Goal: Task Accomplishment & Management: Manage account settings

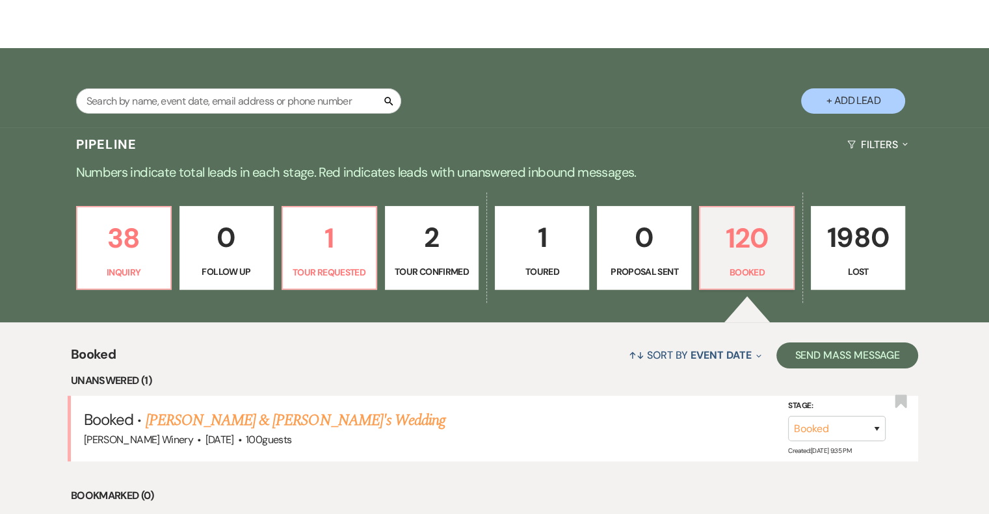
scroll to position [390, 0]
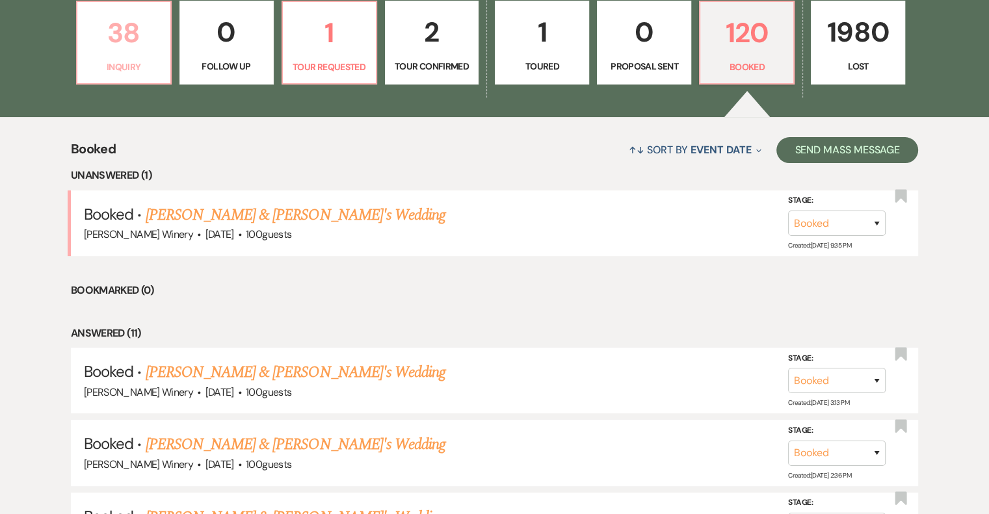
click at [112, 10] on link "38 Inquiry" at bounding box center [124, 43] width 96 height 85
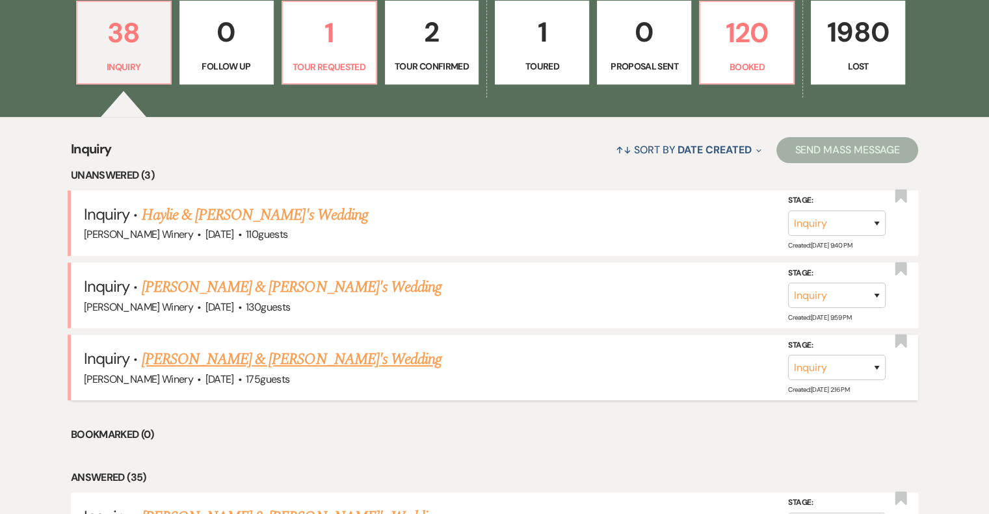
click at [250, 363] on link "[PERSON_NAME] & [PERSON_NAME]'s Wedding" at bounding box center [292, 359] width 300 height 23
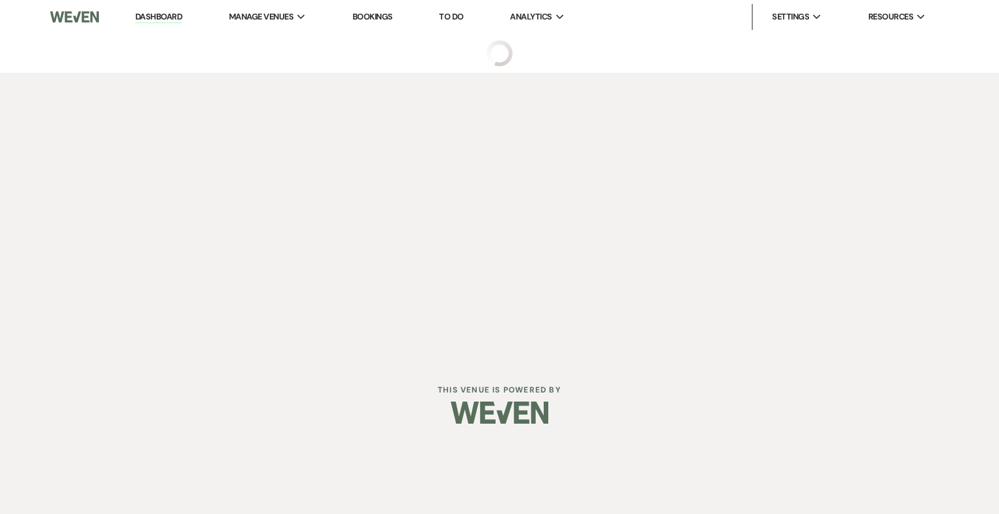
select select "5"
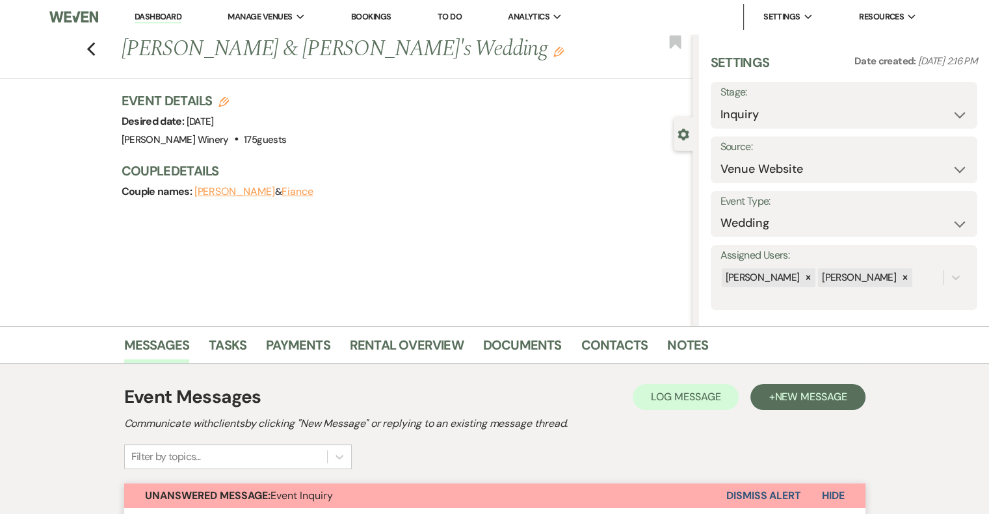
click at [164, 14] on link "Dashboard" at bounding box center [158, 17] width 47 height 12
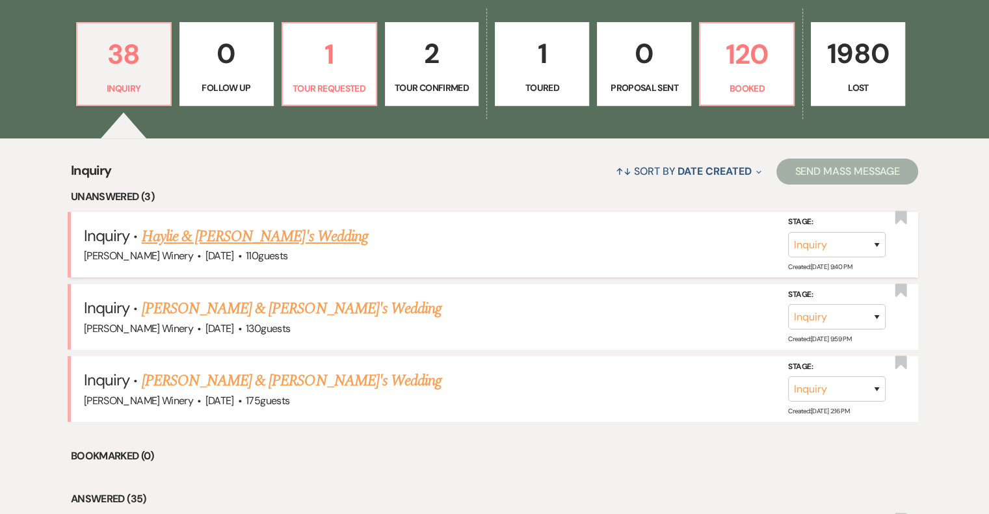
scroll to position [390, 0]
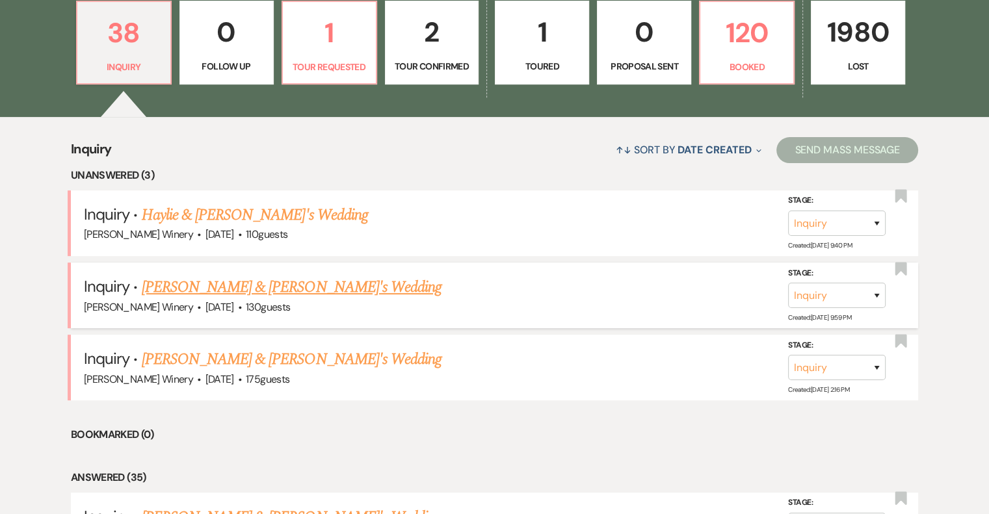
click at [237, 280] on link "[PERSON_NAME] & [PERSON_NAME]'s Wedding" at bounding box center [292, 287] width 300 height 23
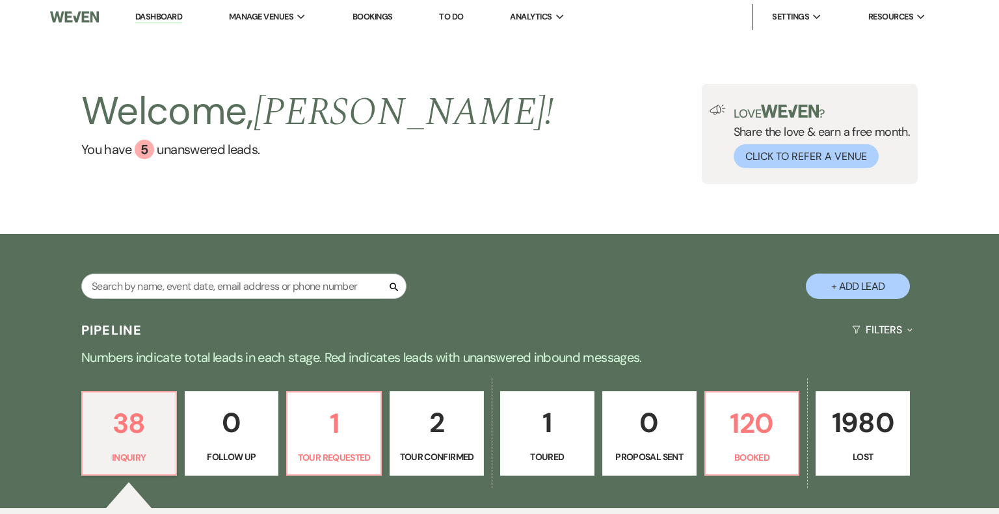
select select "5"
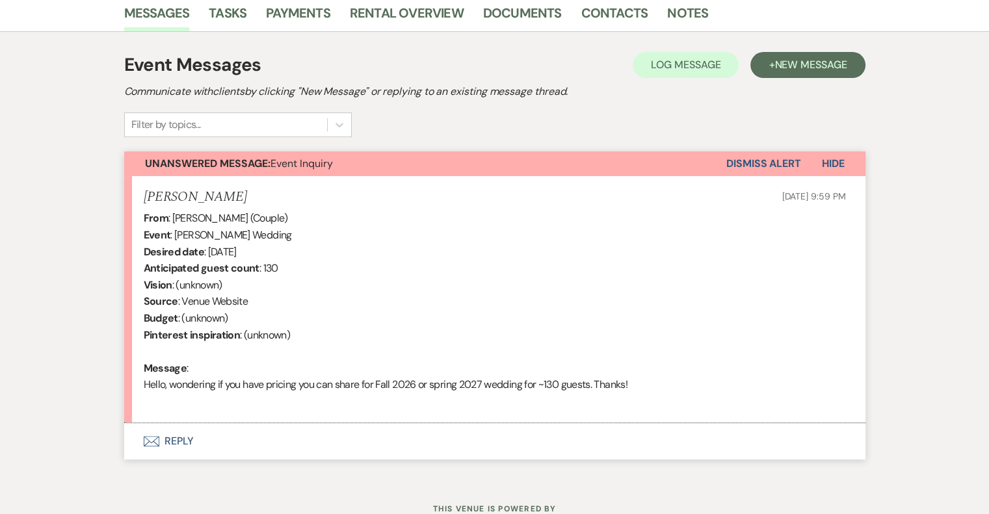
scroll to position [380, 0]
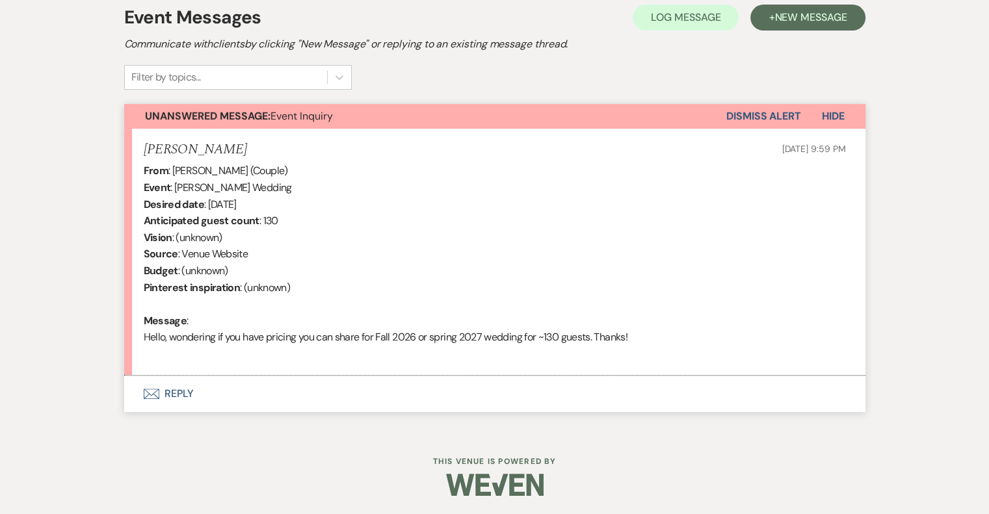
click at [166, 392] on button "Envelope Reply" at bounding box center [494, 394] width 741 height 36
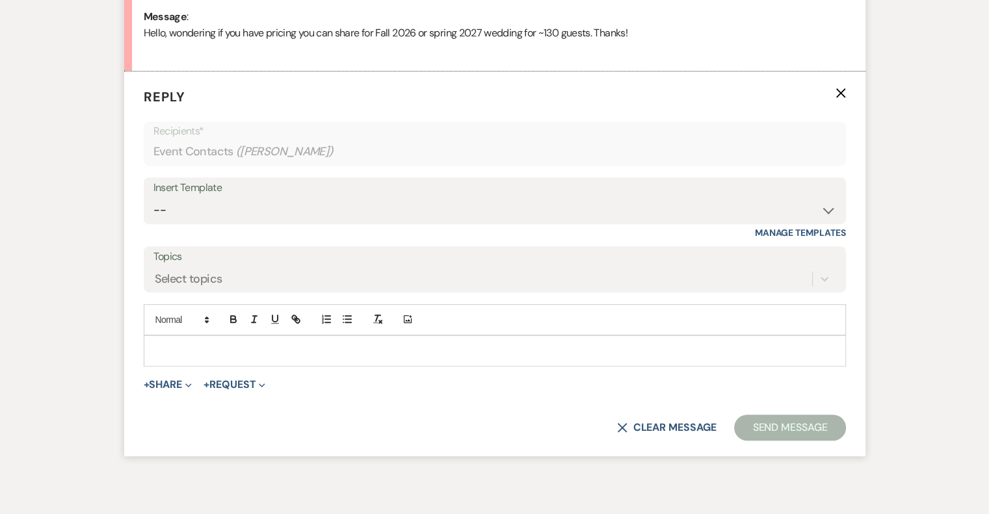
scroll to position [690, 0]
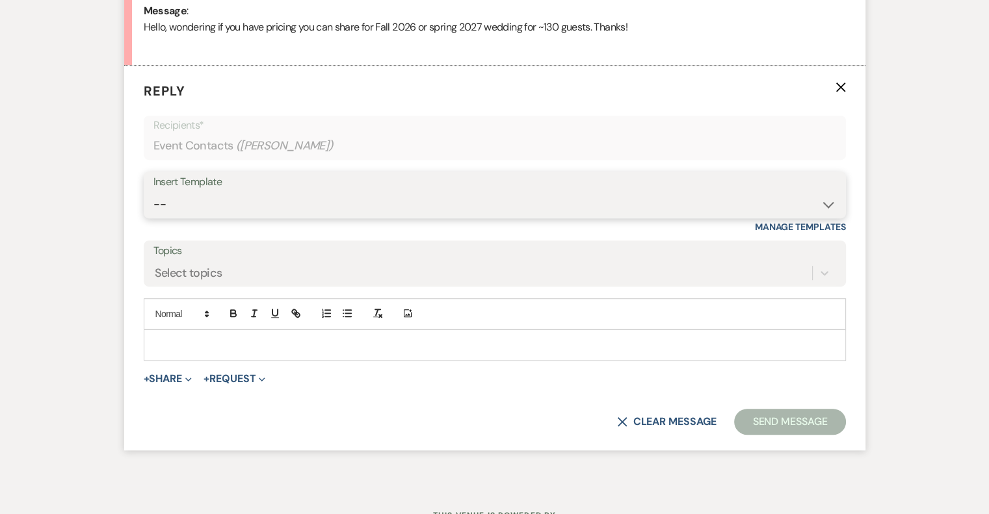
click at [248, 202] on select "-- Weven Planning Portal Introduction (Booked Events) Tour Request Response Fol…" at bounding box center [494, 204] width 683 height 25
select select "403"
click at [153, 192] on select "-- Weven Planning Portal Introduction (Booked Events) Tour Request Response Fol…" at bounding box center [494, 204] width 683 height 25
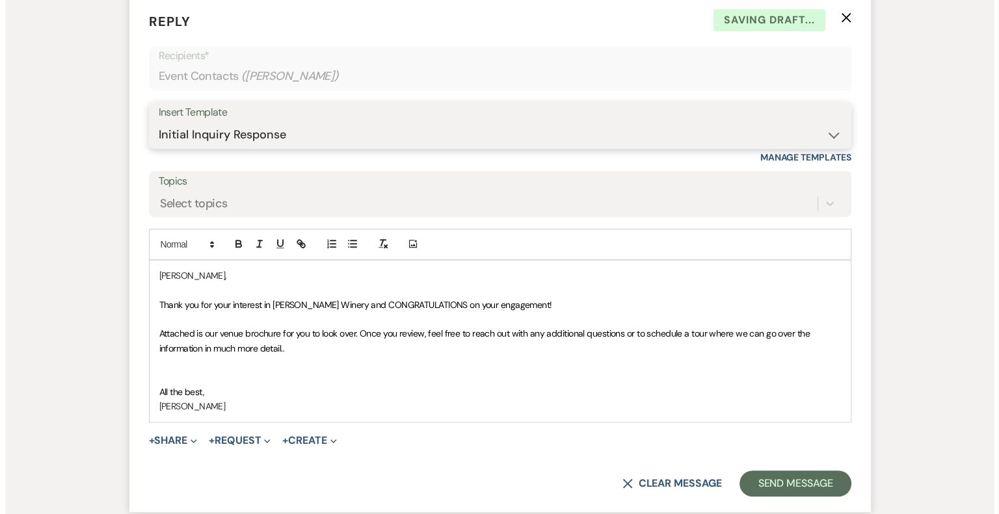
scroll to position [874, 0]
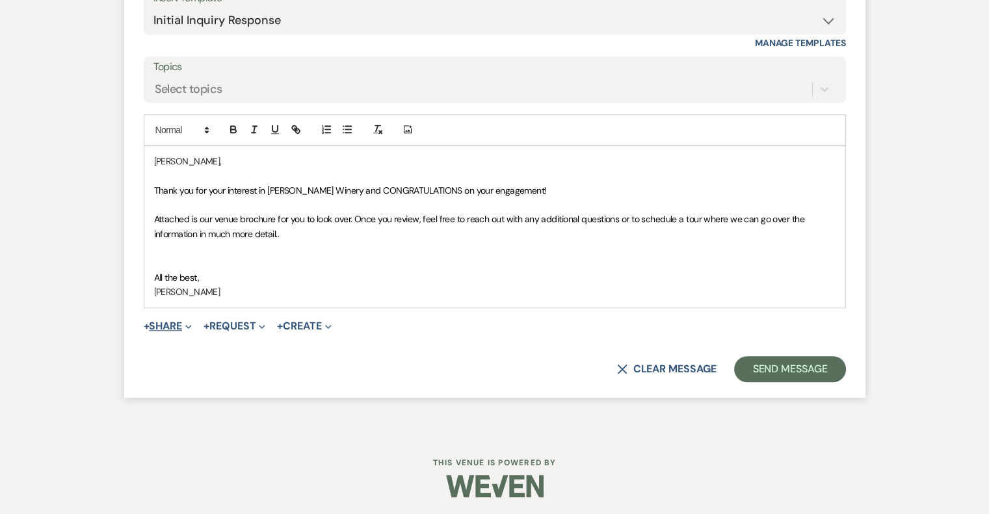
click at [170, 323] on button "+ Share Expand" at bounding box center [168, 326] width 49 height 10
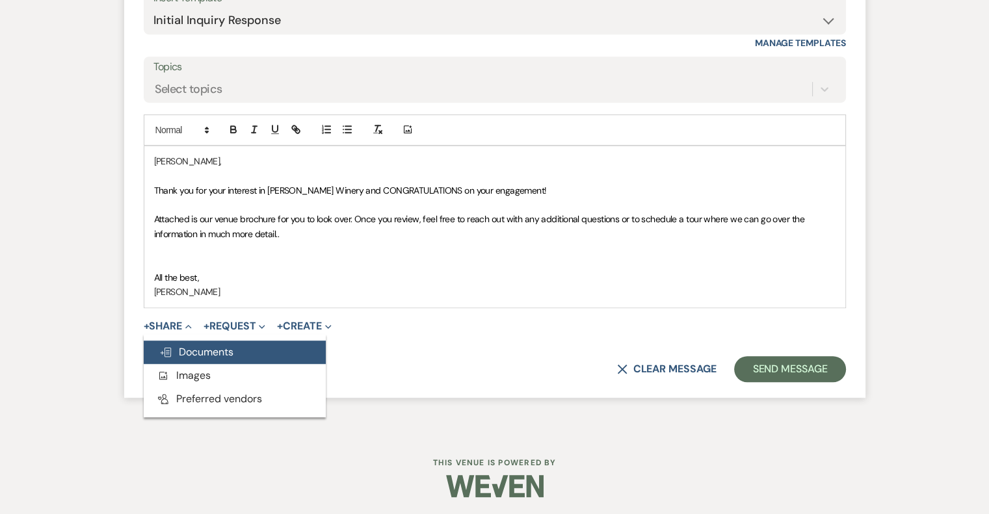
click at [192, 348] on span "Doc Upload Documents" at bounding box center [196, 352] width 74 height 14
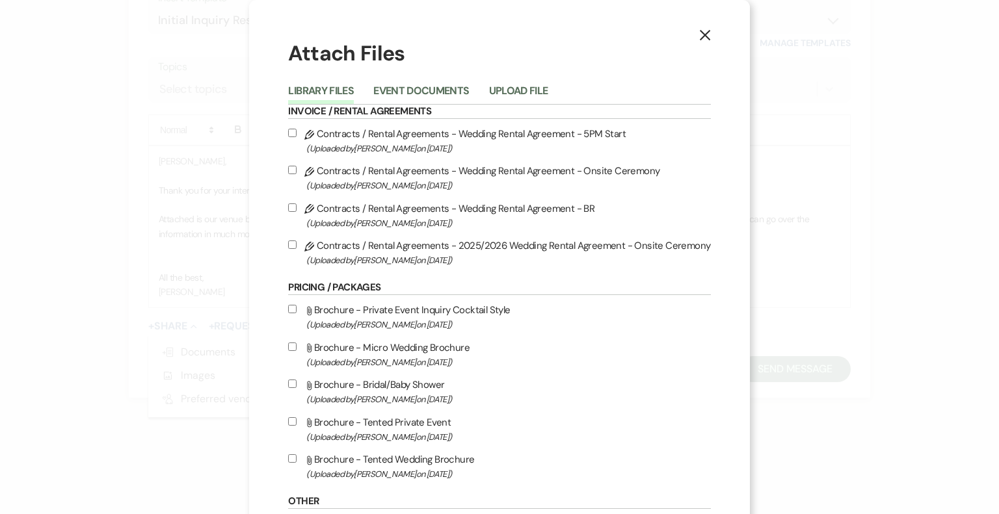
click at [404, 473] on span "(Uploaded by [PERSON_NAME] on [DATE] )" at bounding box center [508, 474] width 404 height 15
click at [297, 463] on input "Attach File Brochure - Tented Wedding Brochure (Uploaded by [PERSON_NAME] on [D…" at bounding box center [292, 459] width 8 height 8
checkbox input "true"
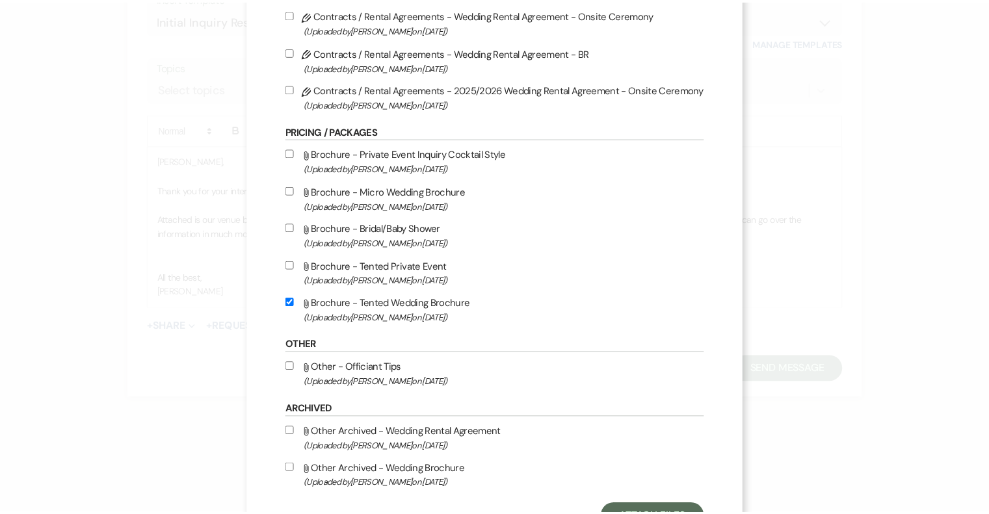
scroll to position [214, 0]
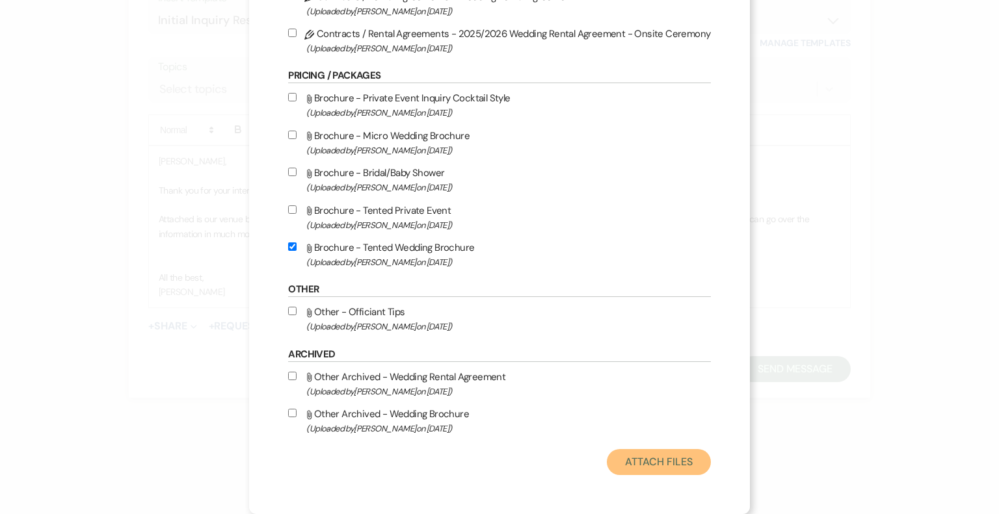
click at [676, 459] on button "Attach Files" at bounding box center [658, 462] width 103 height 26
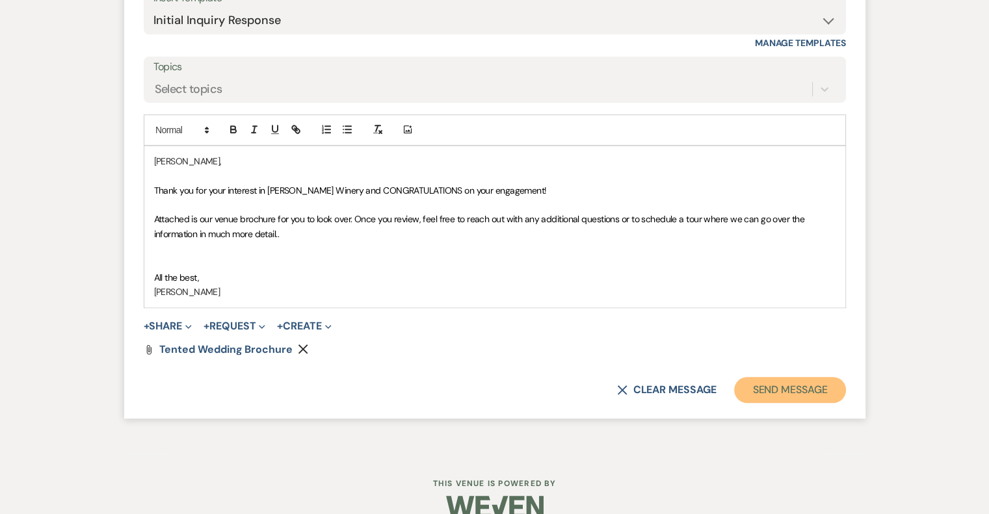
click at [791, 391] on button "Send Message" at bounding box center [789, 390] width 111 height 26
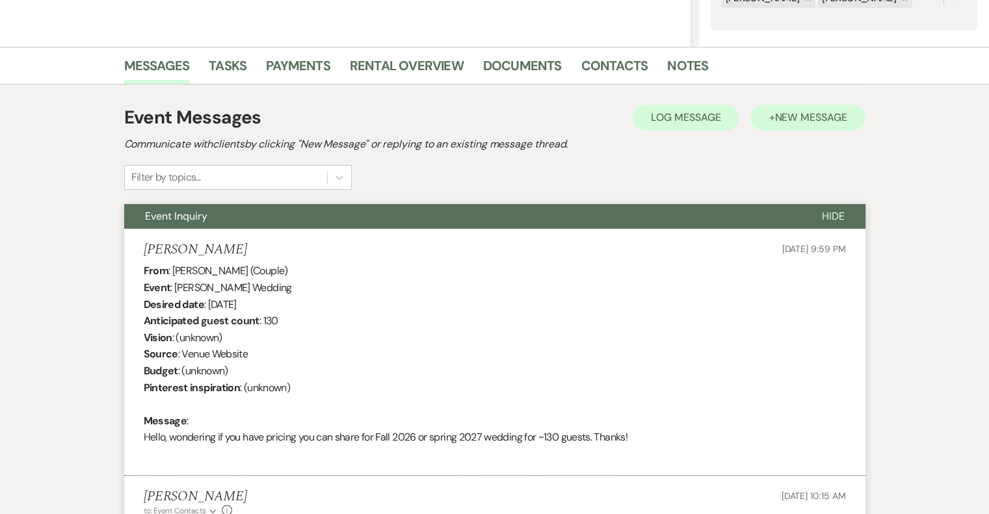
scroll to position [0, 0]
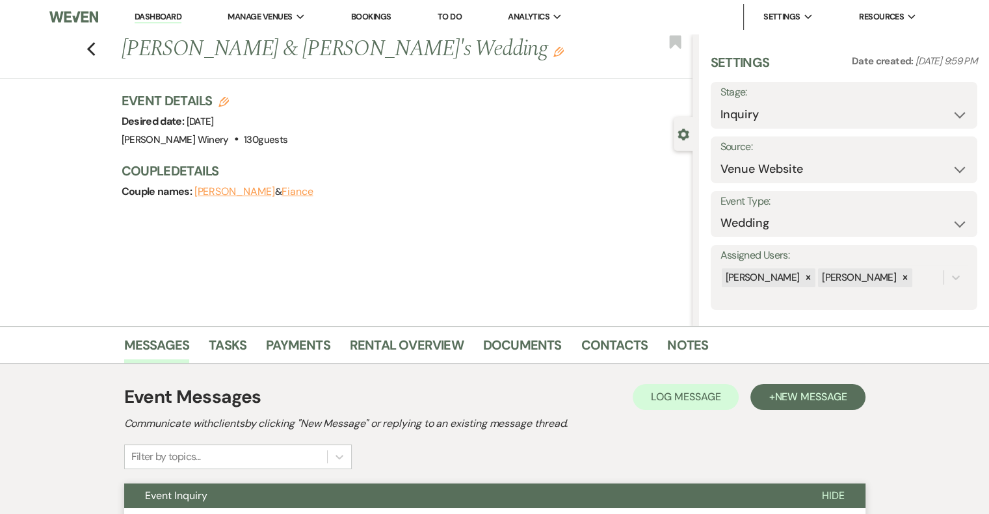
click at [167, 21] on link "Dashboard" at bounding box center [158, 17] width 47 height 12
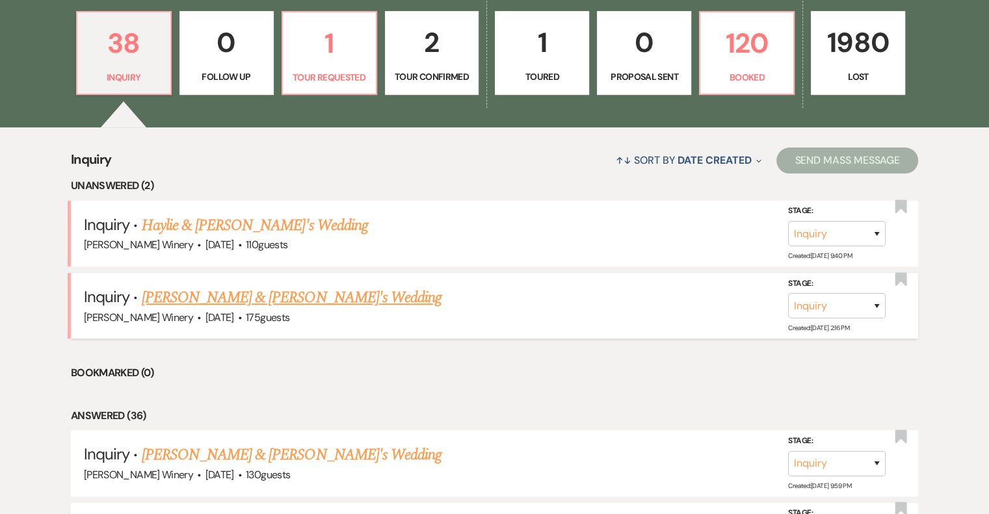
scroll to position [390, 0]
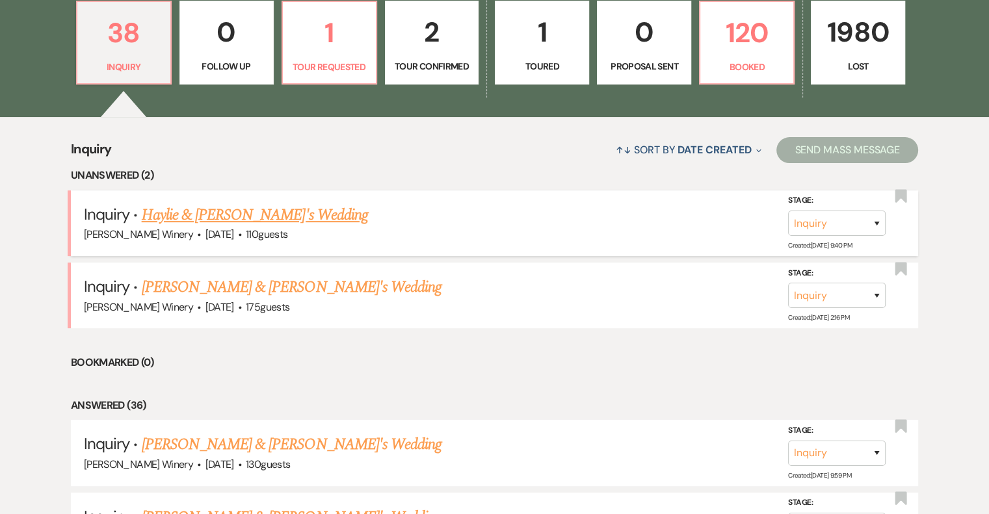
click at [209, 213] on link "Haylie & [PERSON_NAME]'s Wedding" at bounding box center [255, 215] width 226 height 23
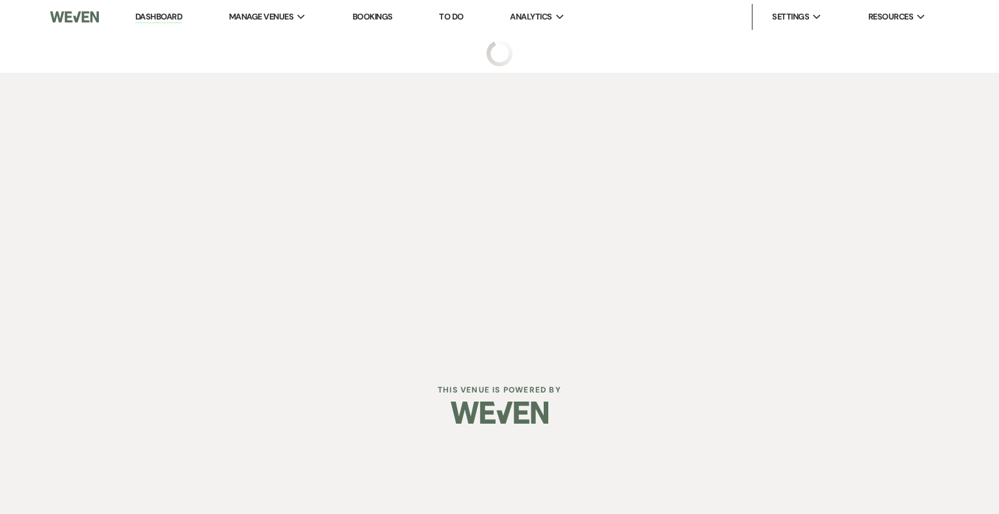
select select "5"
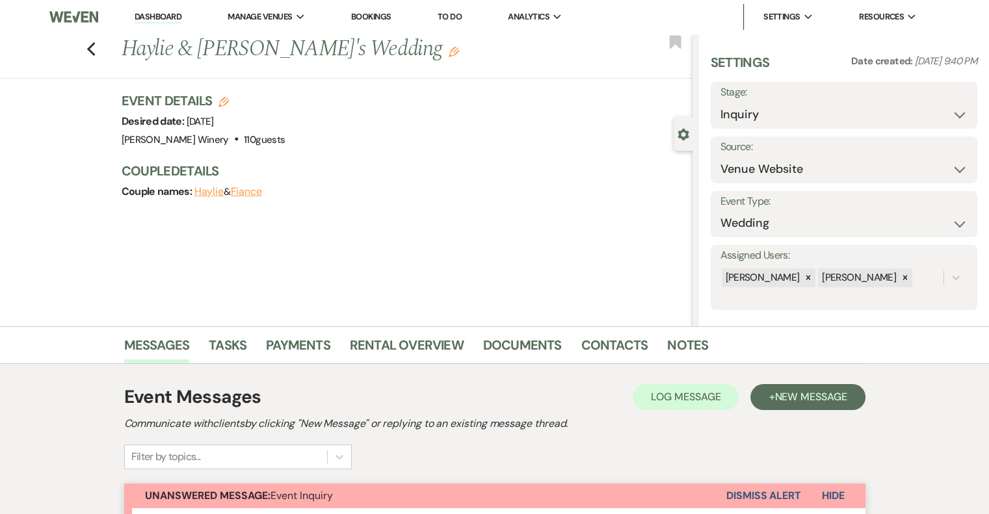
scroll to position [430, 0]
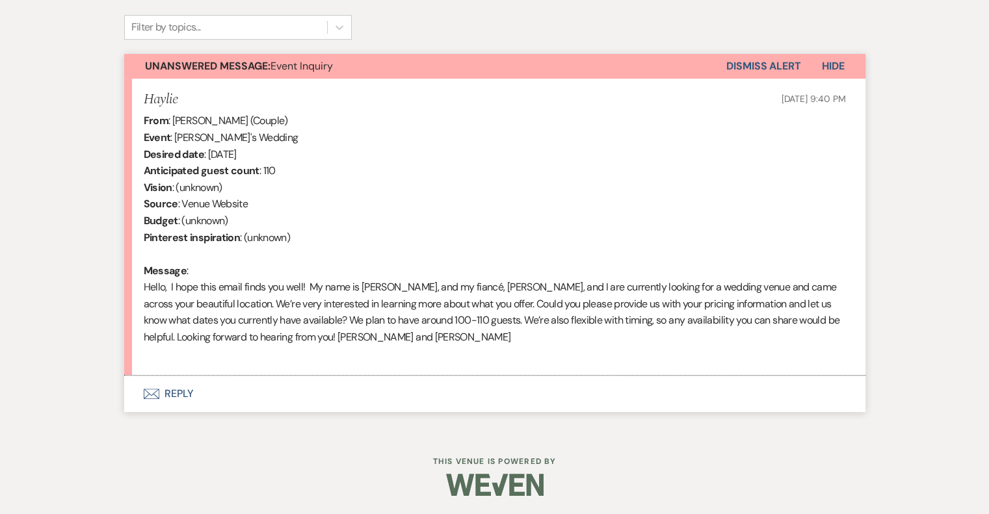
click at [180, 390] on button "Envelope Reply" at bounding box center [494, 394] width 741 height 36
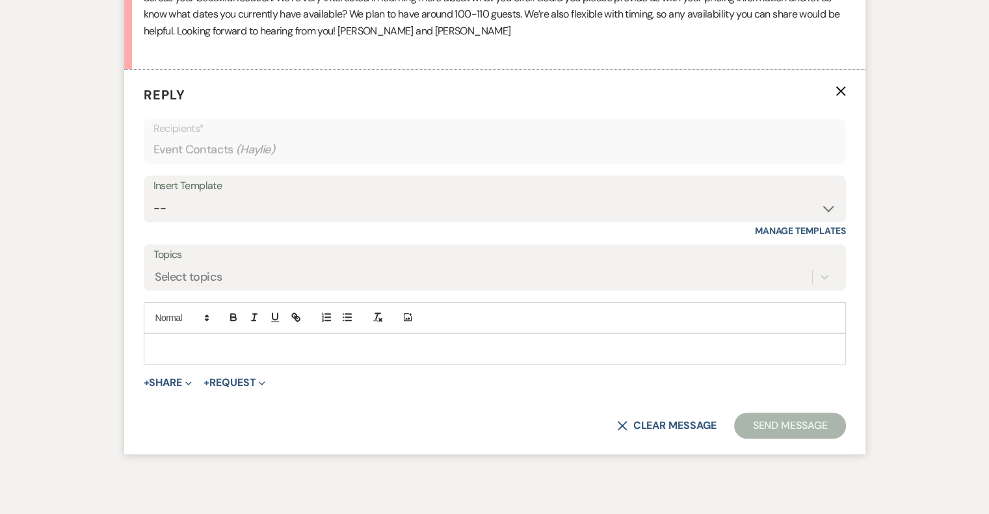
scroll to position [740, 0]
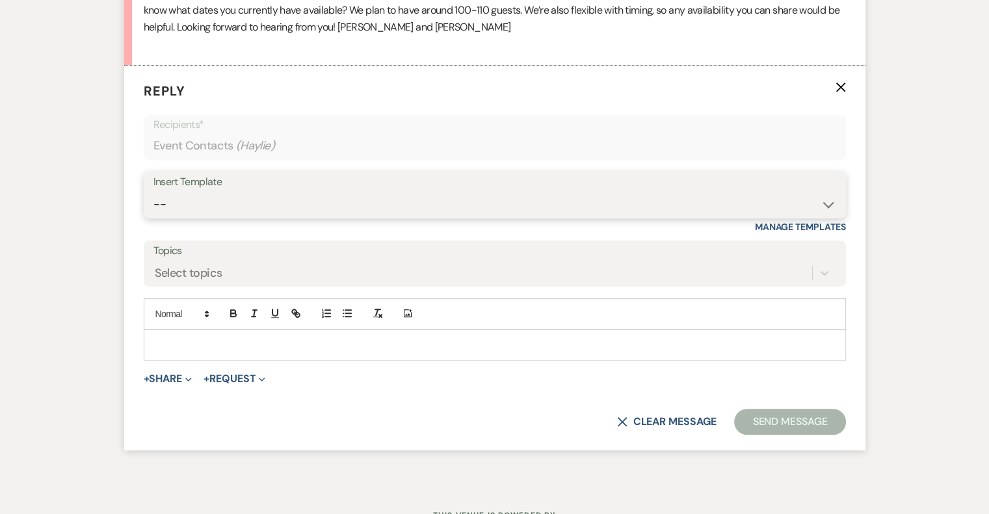
click at [276, 212] on select "-- Weven Planning Portal Introduction (Booked Events) Tour Request Response Fol…" at bounding box center [494, 204] width 683 height 25
select select "403"
click at [153, 192] on select "-- Weven Planning Portal Introduction (Booked Events) Tour Request Response Fol…" at bounding box center [494, 204] width 683 height 25
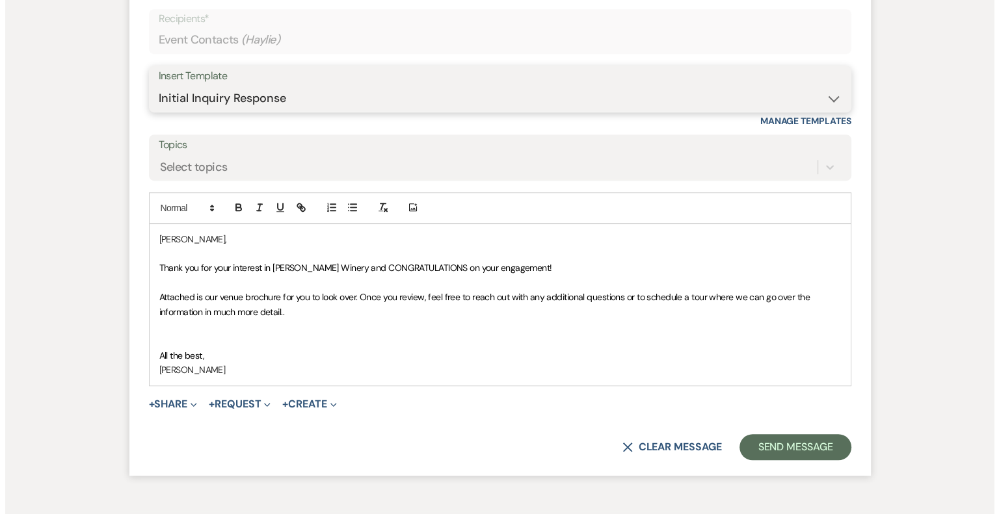
scroll to position [924, 0]
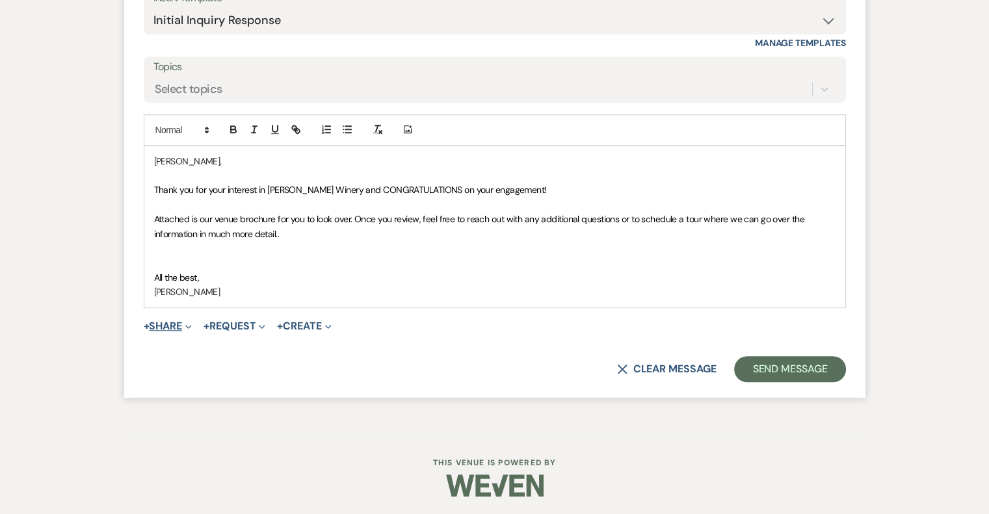
click at [173, 325] on button "+ Share Expand" at bounding box center [168, 326] width 49 height 10
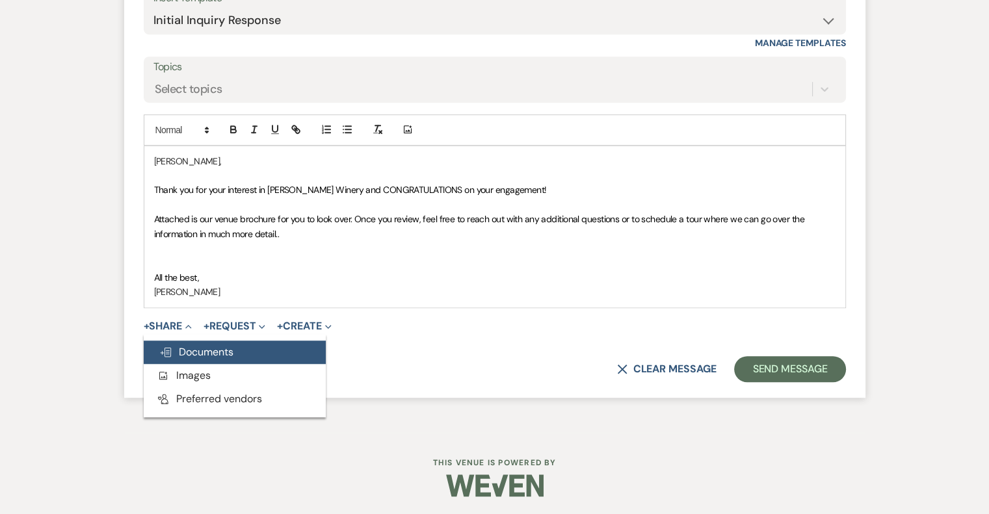
click at [208, 351] on span "Doc Upload Documents" at bounding box center [196, 352] width 74 height 14
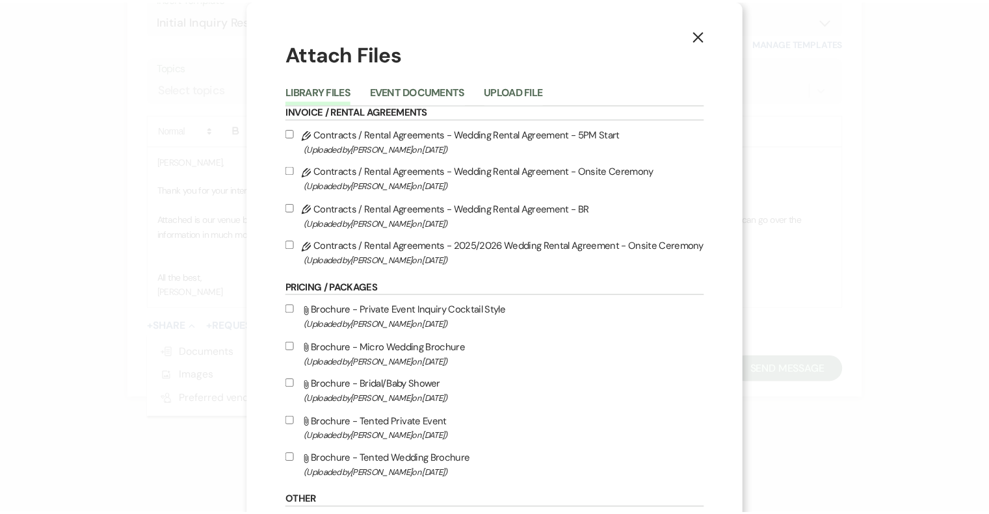
scroll to position [214, 0]
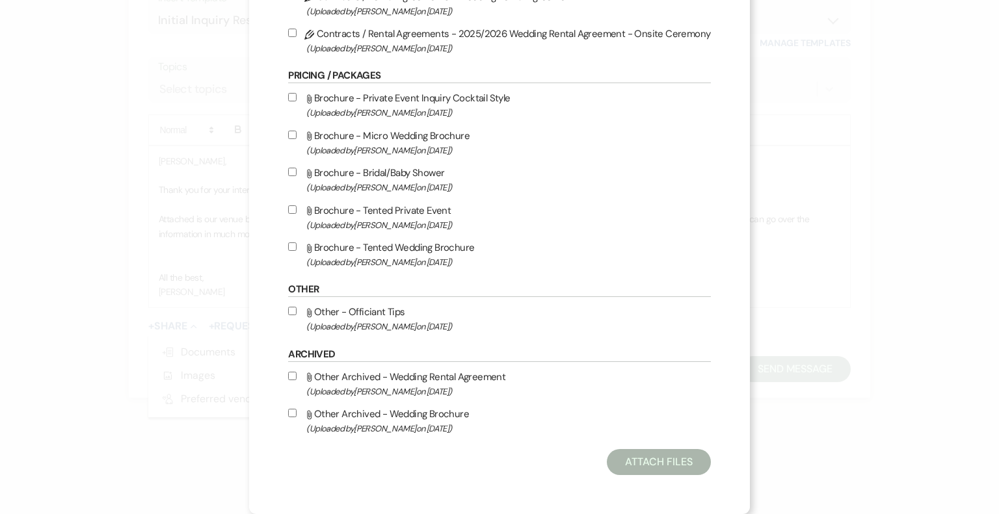
click at [380, 256] on span "(Uploaded by [PERSON_NAME] on [DATE] )" at bounding box center [508, 262] width 404 height 15
click at [297, 251] on input "Attach File Brochure - Tented Wedding Brochure (Uploaded by [PERSON_NAME] on [D…" at bounding box center [292, 247] width 8 height 8
checkbox input "true"
click at [663, 463] on button "Attach Files" at bounding box center [658, 462] width 103 height 26
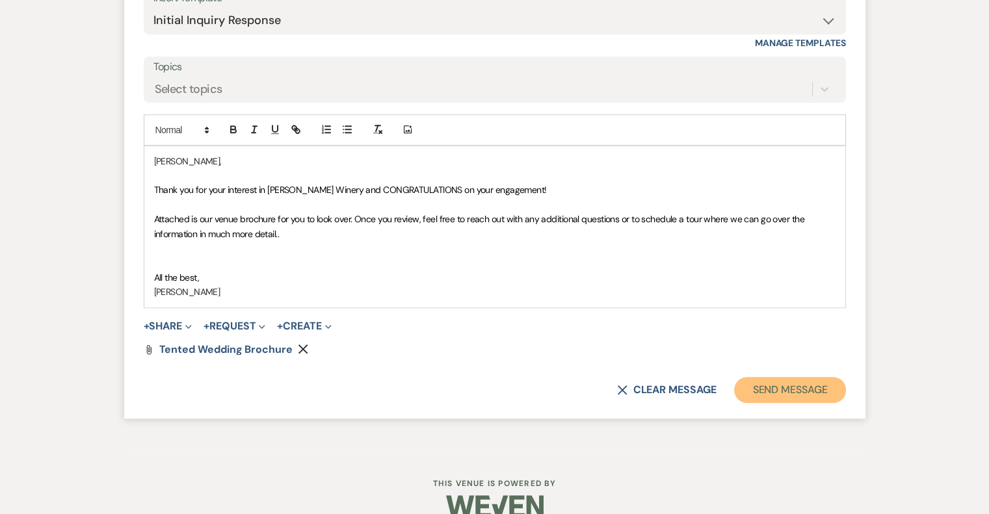
click at [778, 393] on button "Send Message" at bounding box center [789, 390] width 111 height 26
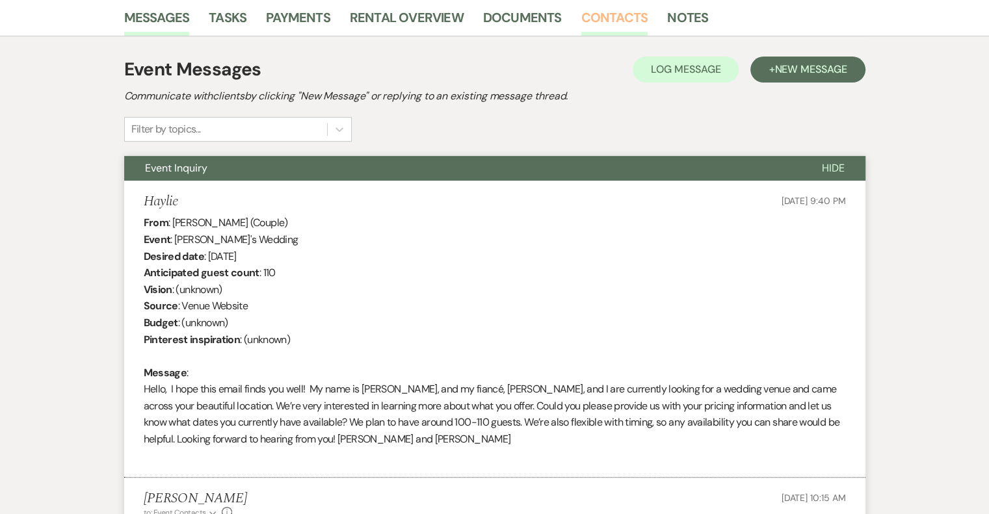
scroll to position [0, 0]
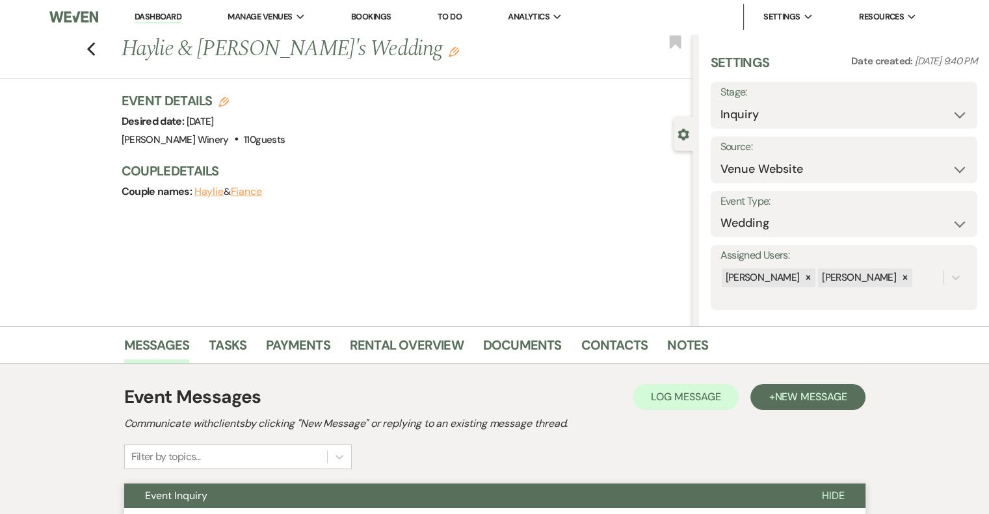
click at [170, 18] on link "Dashboard" at bounding box center [158, 17] width 47 height 12
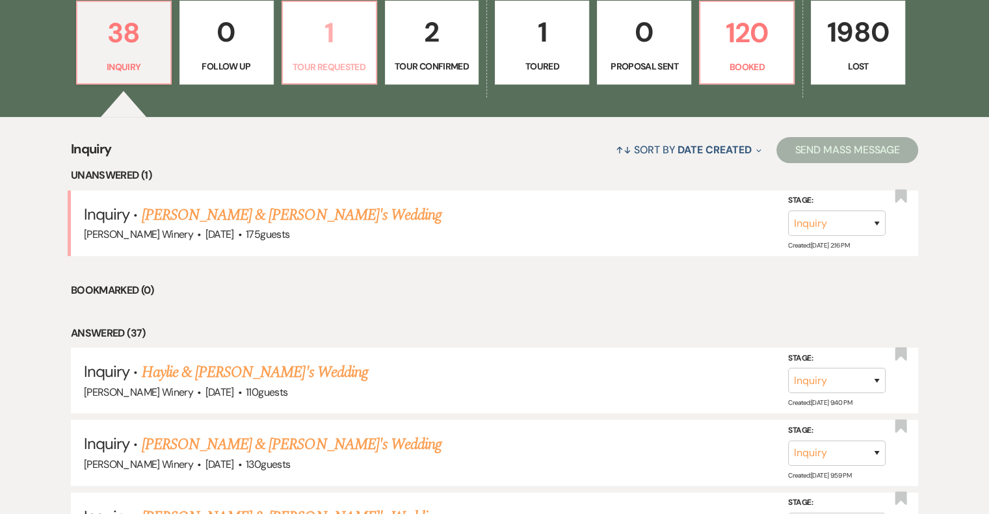
click at [328, 49] on p "1" at bounding box center [329, 33] width 77 height 44
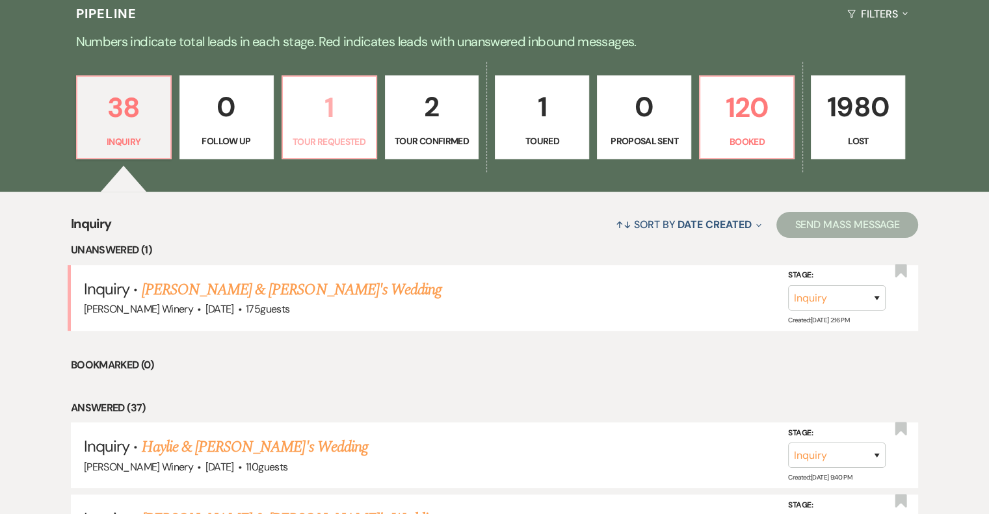
select select "2"
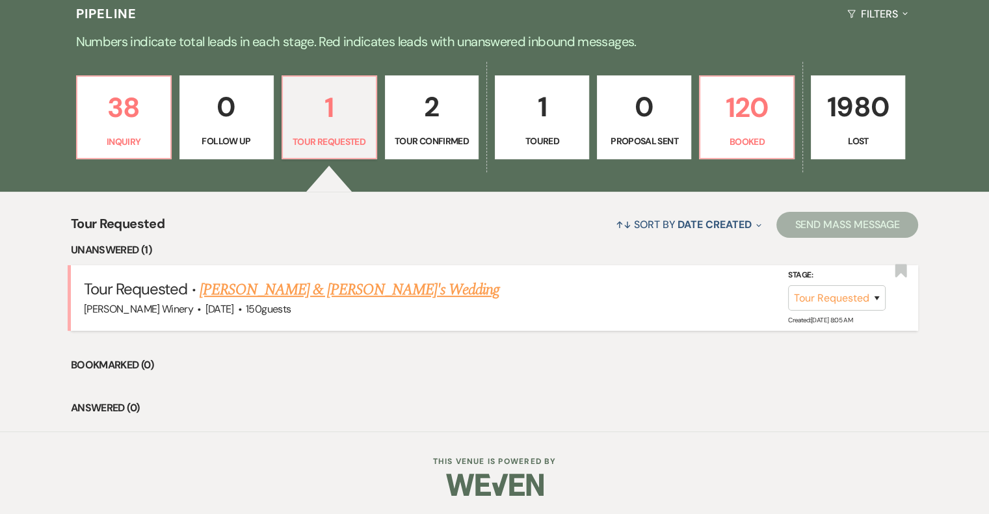
click at [326, 292] on link "[PERSON_NAME] & [PERSON_NAME]'s Wedding" at bounding box center [350, 289] width 300 height 23
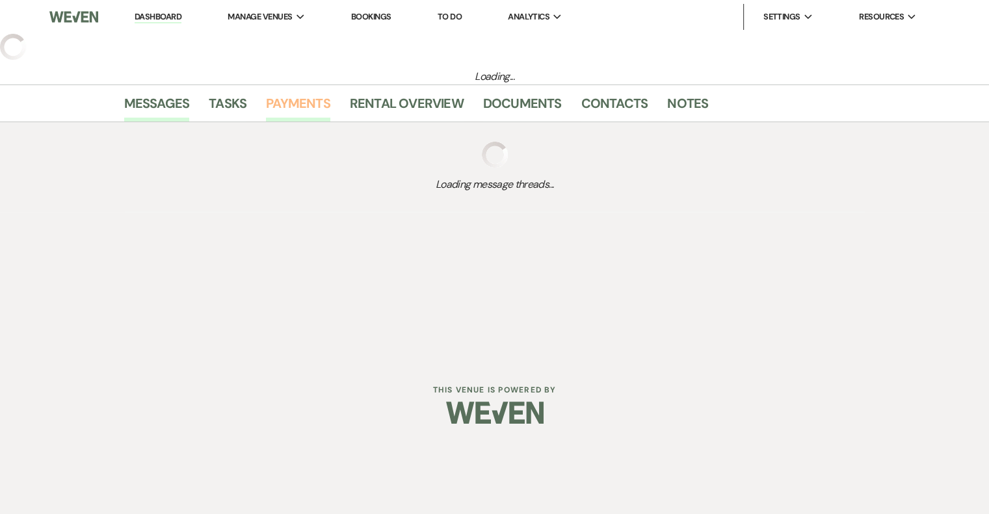
select select "2"
select select "5"
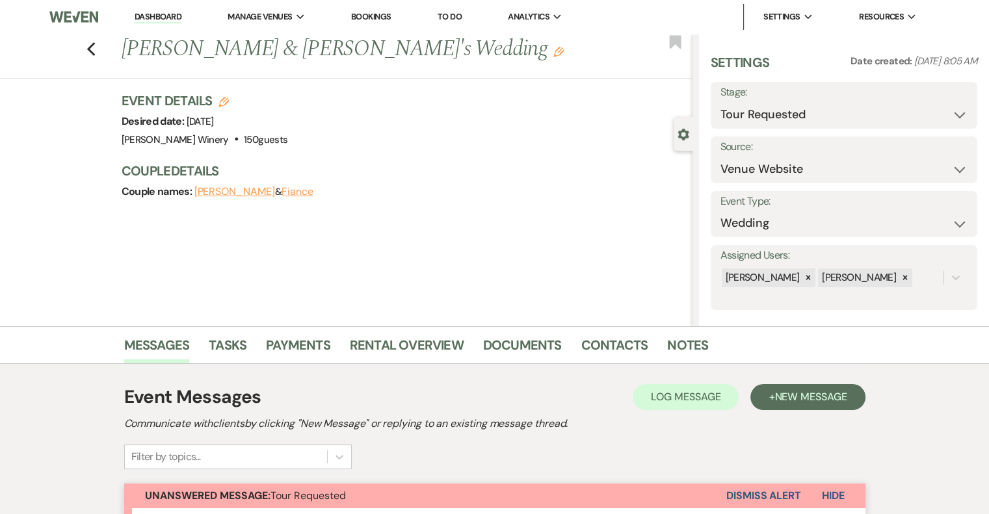
scroll to position [397, 0]
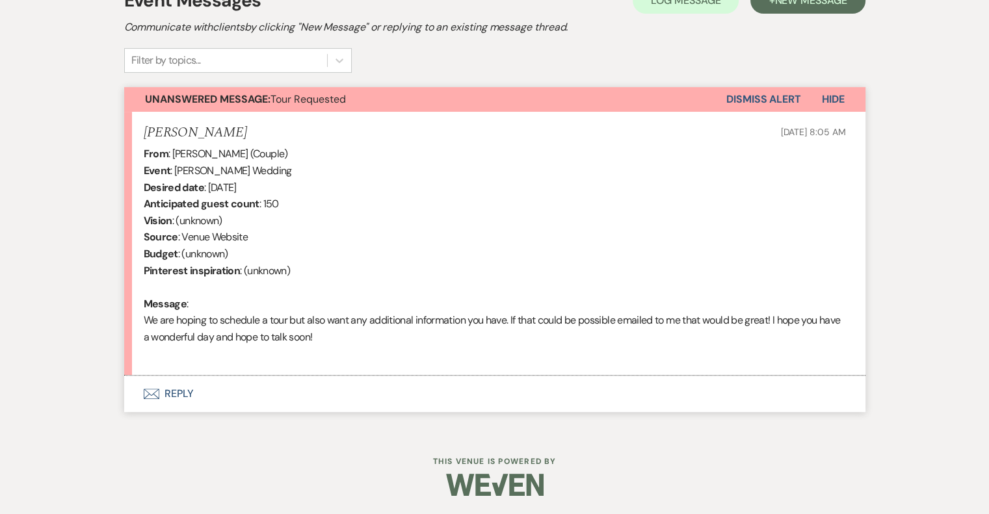
click at [192, 398] on button "Envelope Reply" at bounding box center [494, 394] width 741 height 36
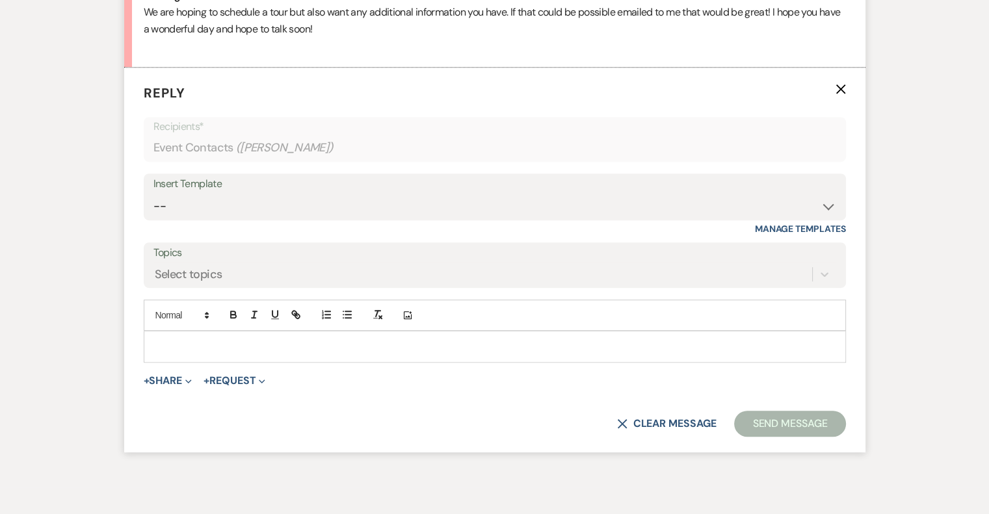
scroll to position [707, 0]
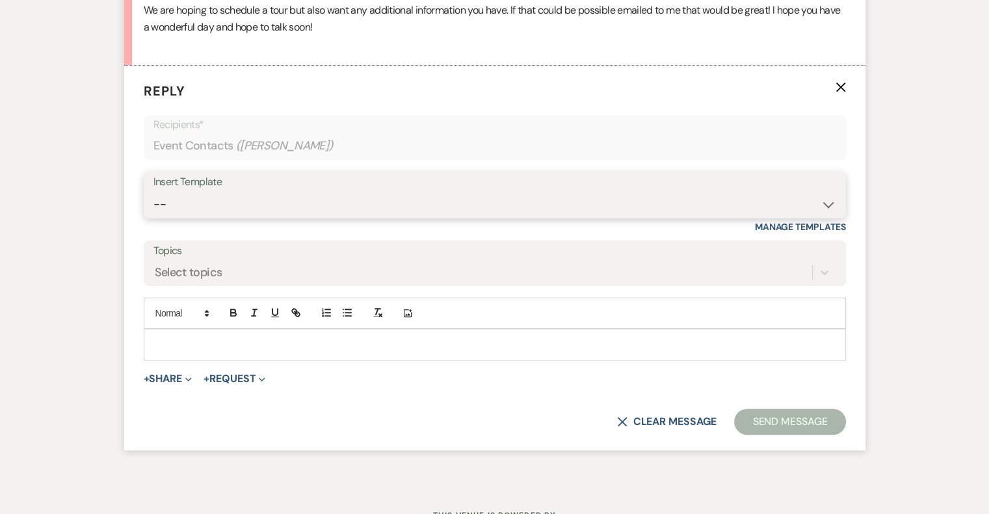
click at [195, 200] on select "-- Weven Planning Portal Introduction (Booked Events) Tour Request Response Fol…" at bounding box center [494, 204] width 683 height 25
select select "403"
click at [153, 192] on select "-- Weven Planning Portal Introduction (Booked Events) Tour Request Response Fol…" at bounding box center [494, 204] width 683 height 25
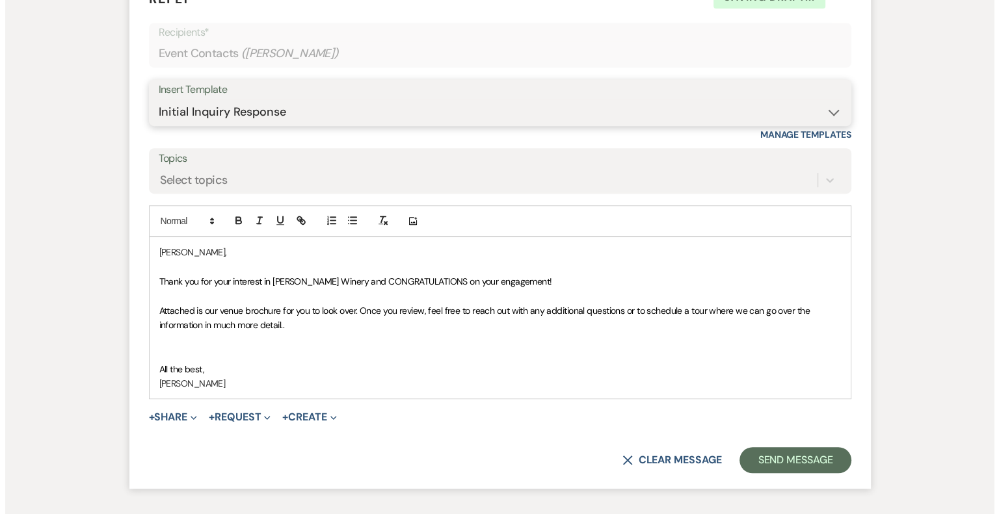
scroll to position [891, 0]
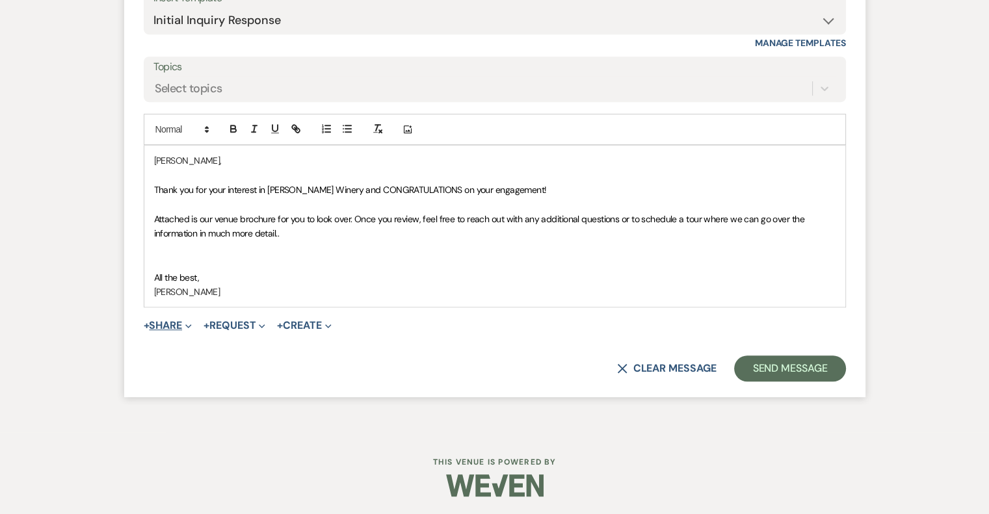
click at [164, 321] on button "+ Share Expand" at bounding box center [168, 326] width 49 height 10
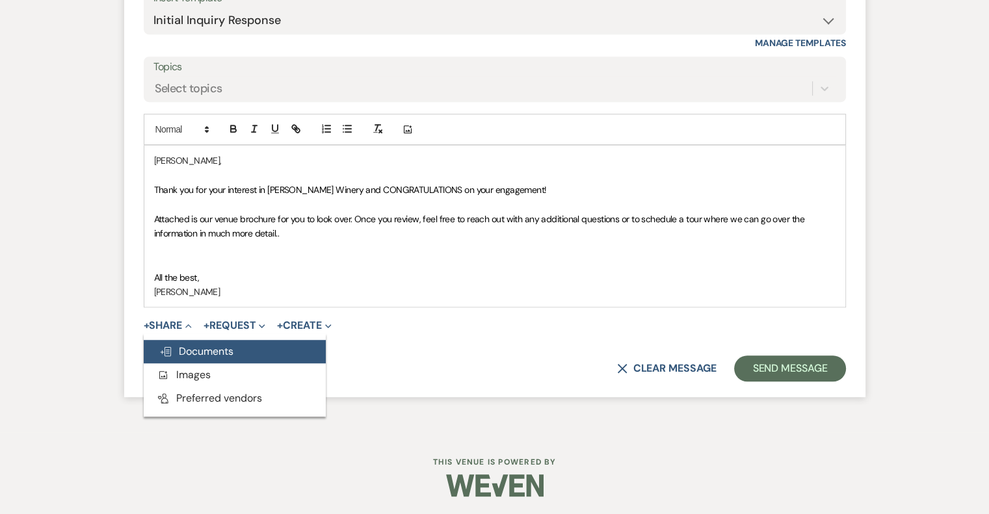
click at [190, 352] on span "Doc Upload Documents" at bounding box center [196, 352] width 74 height 14
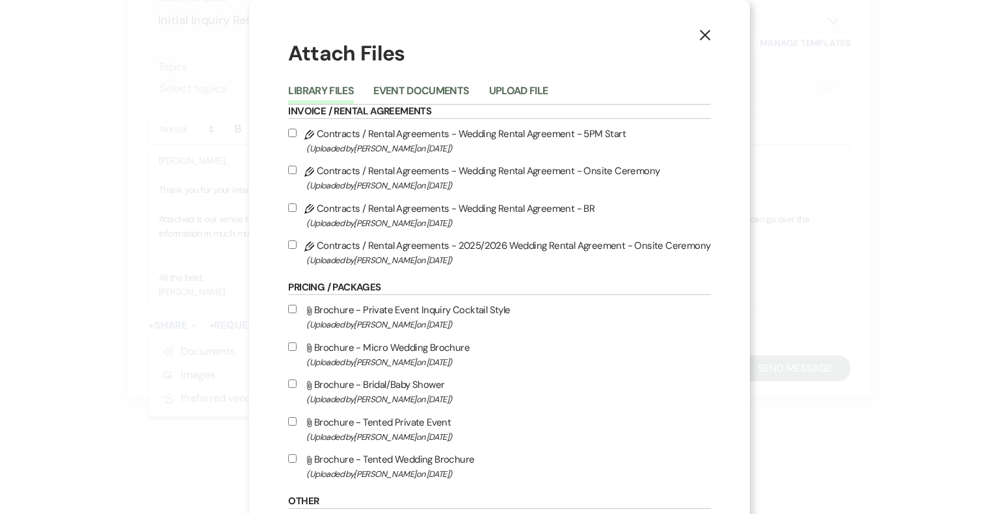
click at [429, 462] on label "Attach File Brochure - Tented Wedding Brochure (Uploaded by [PERSON_NAME] on [D…" at bounding box center [499, 466] width 422 height 31
click at [297, 462] on input "Attach File Brochure - Tented Wedding Brochure (Uploaded by [PERSON_NAME] on [D…" at bounding box center [292, 459] width 8 height 8
checkbox input "true"
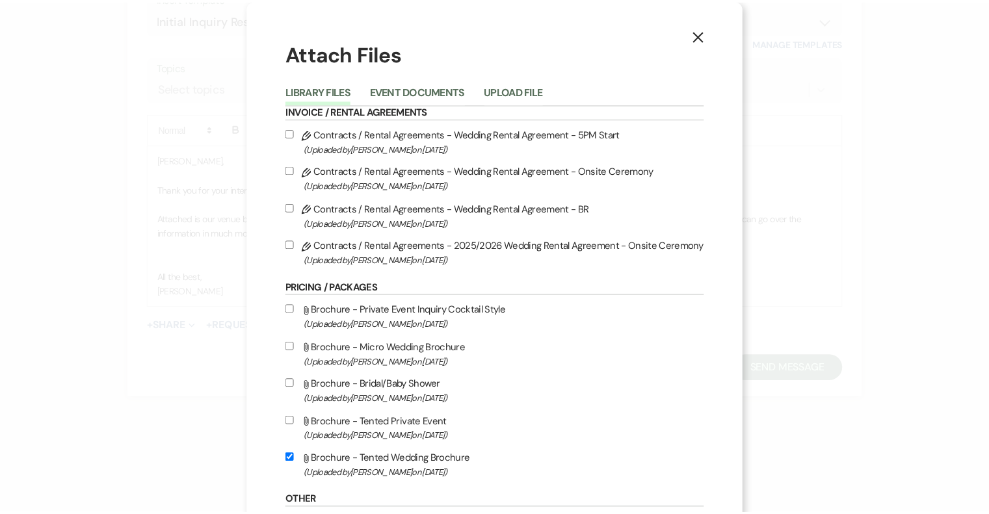
scroll to position [214, 0]
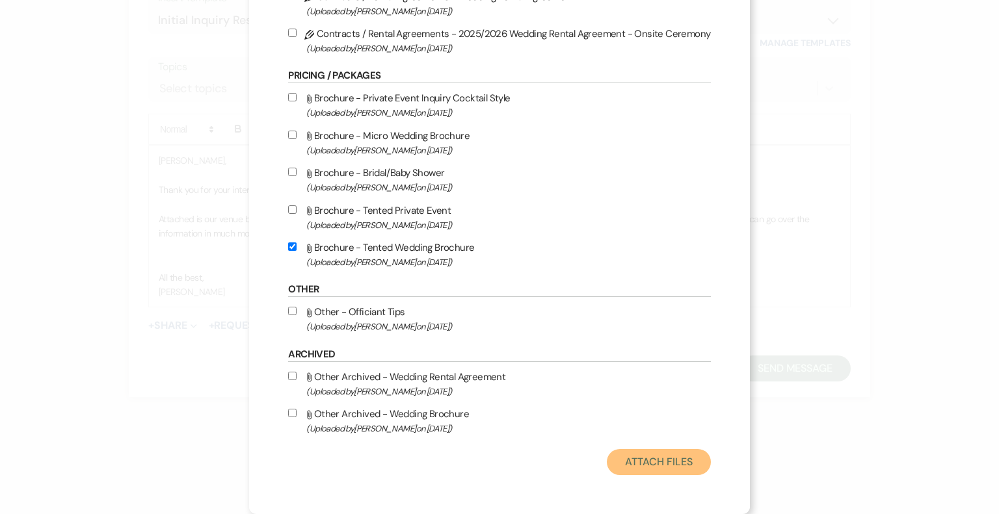
click at [637, 459] on button "Attach Files" at bounding box center [658, 462] width 103 height 26
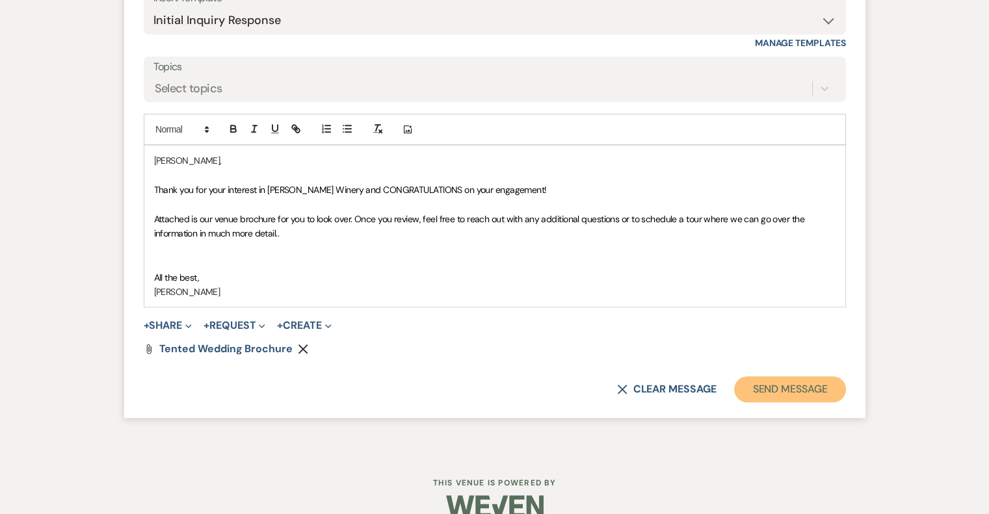
click at [781, 389] on button "Send Message" at bounding box center [789, 390] width 111 height 26
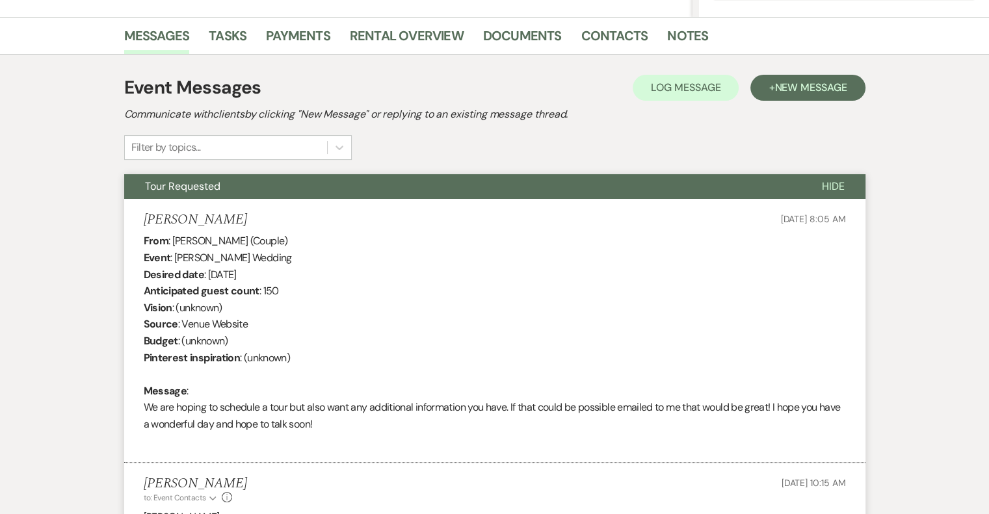
scroll to position [0, 0]
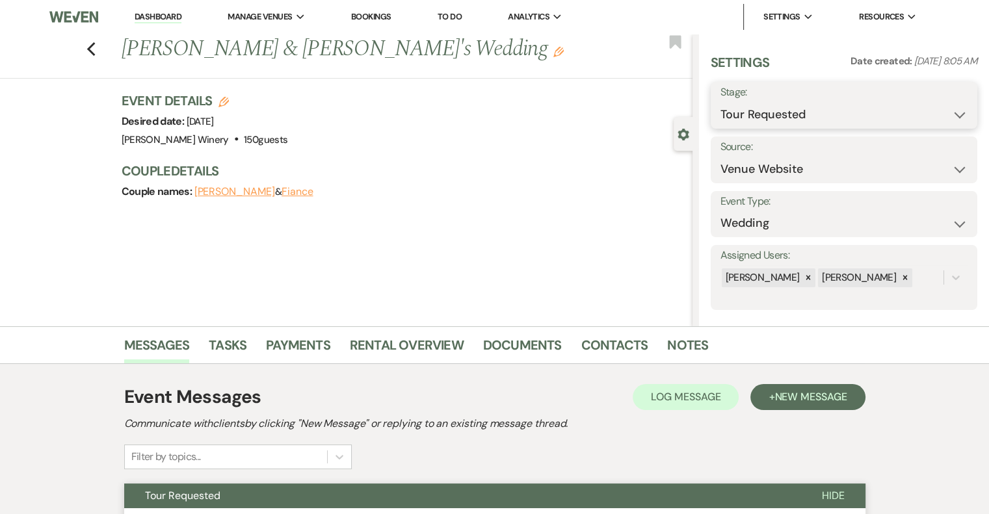
click at [825, 114] on select "Inquiry Follow Up Tour Requested Tour Confirmed Toured Proposal Sent Booked Lost" at bounding box center [843, 114] width 247 height 25
select select "1"
click at [720, 102] on select "Inquiry Follow Up Tour Requested Tour Confirmed Toured Proposal Sent Booked Lost" at bounding box center [843, 114] width 247 height 25
click at [937, 104] on button "Save" at bounding box center [949, 105] width 55 height 26
click at [141, 16] on link "Dashboard" at bounding box center [158, 17] width 47 height 12
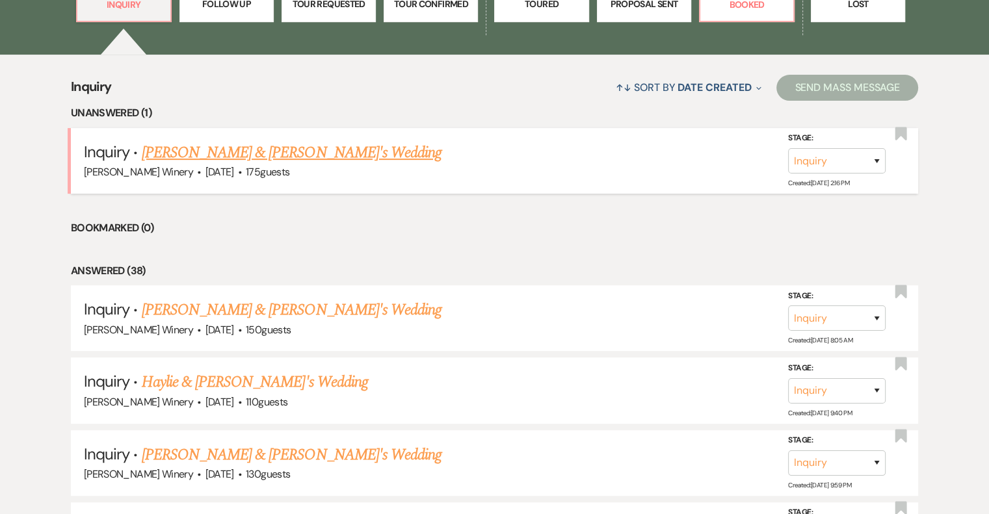
scroll to position [455, 0]
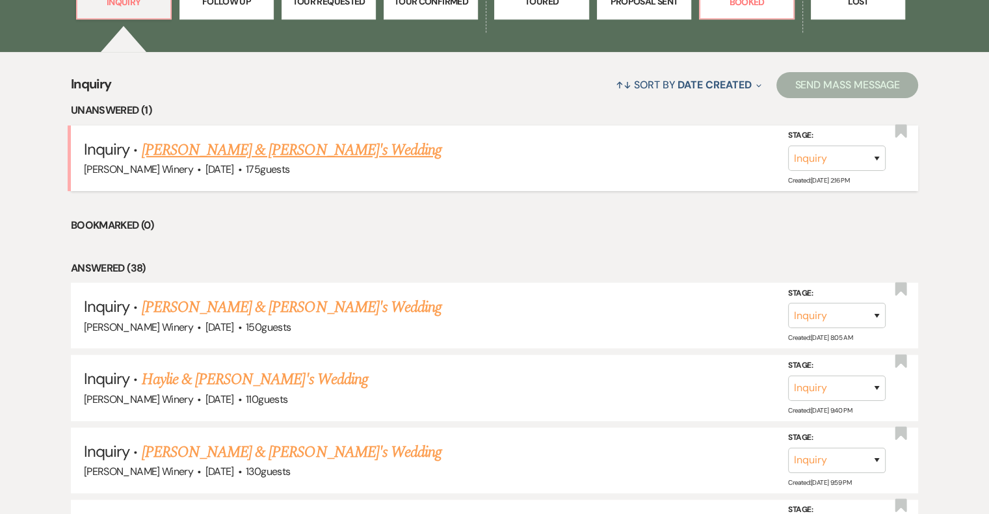
click at [228, 150] on link "[PERSON_NAME] & [PERSON_NAME]'s Wedding" at bounding box center [292, 150] width 300 height 23
select select "5"
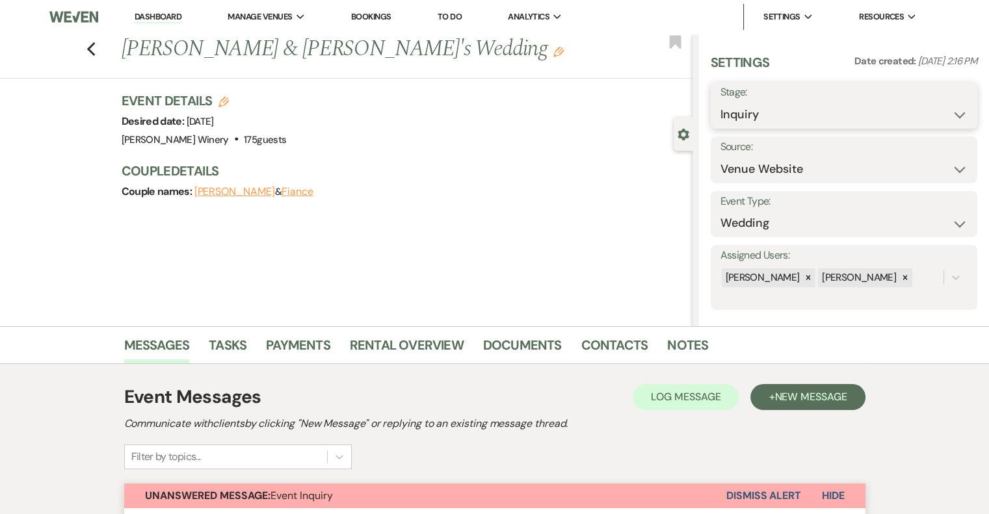
click at [873, 120] on select "Inquiry Follow Up Tour Requested Tour Confirmed Toured Proposal Sent Booked Lost" at bounding box center [843, 114] width 247 height 25
select select "2"
click at [720, 102] on select "Inquiry Follow Up Tour Requested Tour Confirmed Toured Proposal Sent Booked Lost" at bounding box center [843, 114] width 247 height 25
click at [949, 106] on button "Save" at bounding box center [949, 105] width 55 height 26
click at [170, 16] on link "Dashboard" at bounding box center [158, 17] width 47 height 12
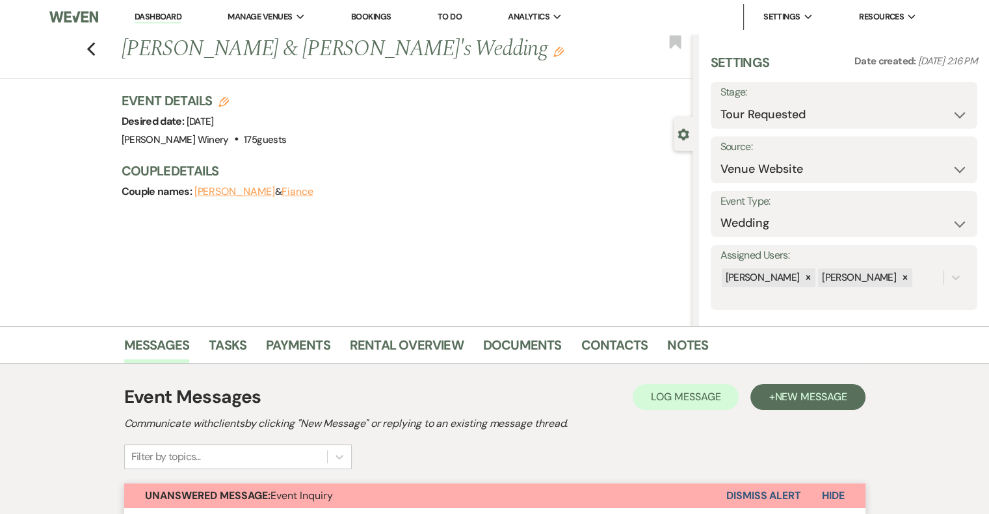
select select "2"
